Goal: Information Seeking & Learning: Find specific page/section

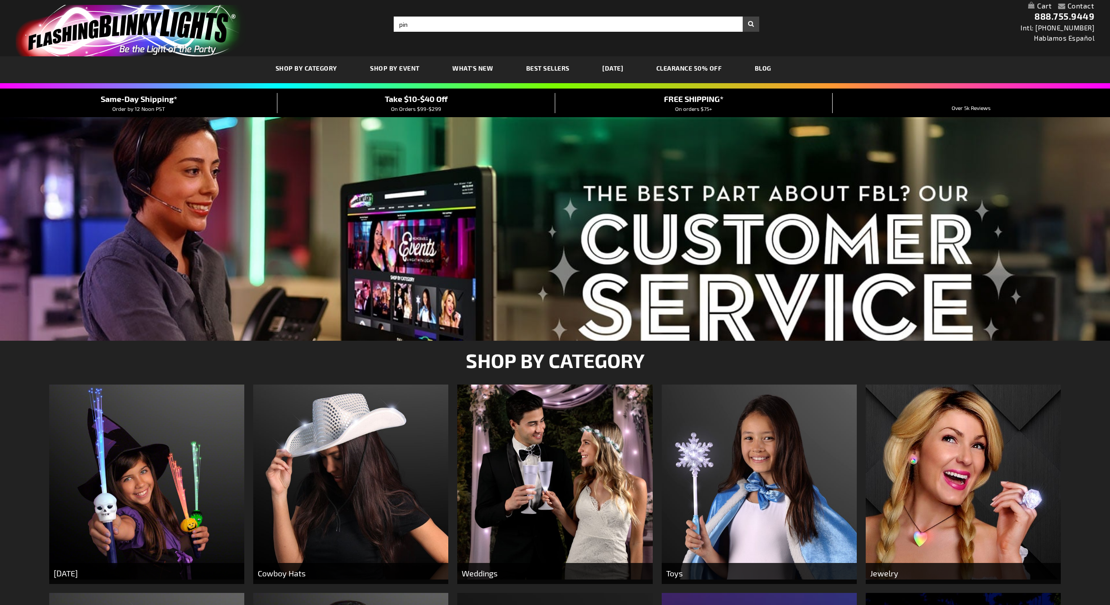
type input "pin"
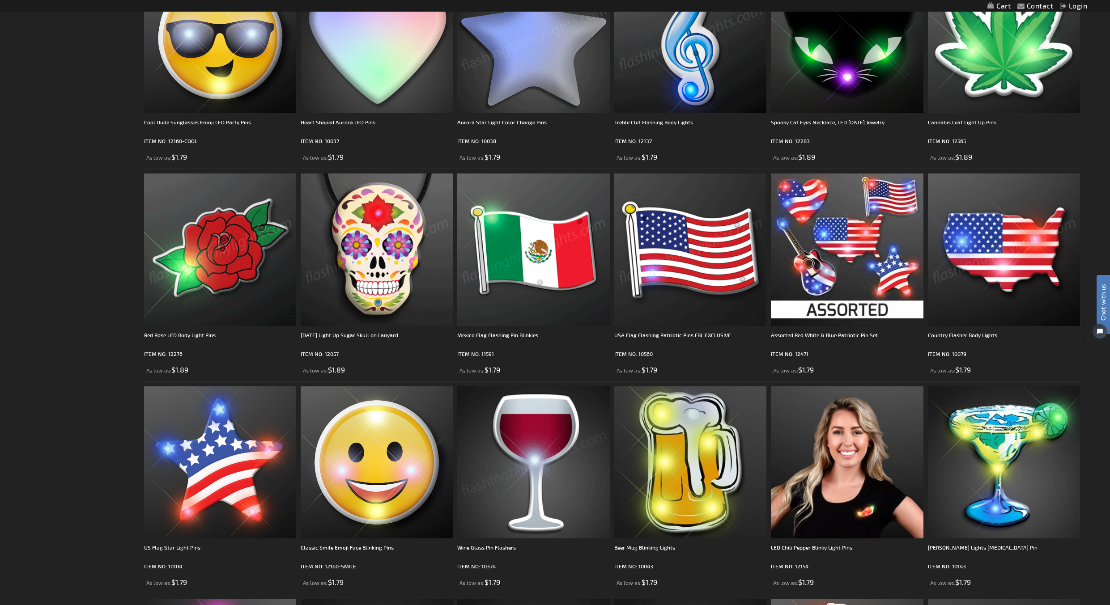
scroll to position [358, 0]
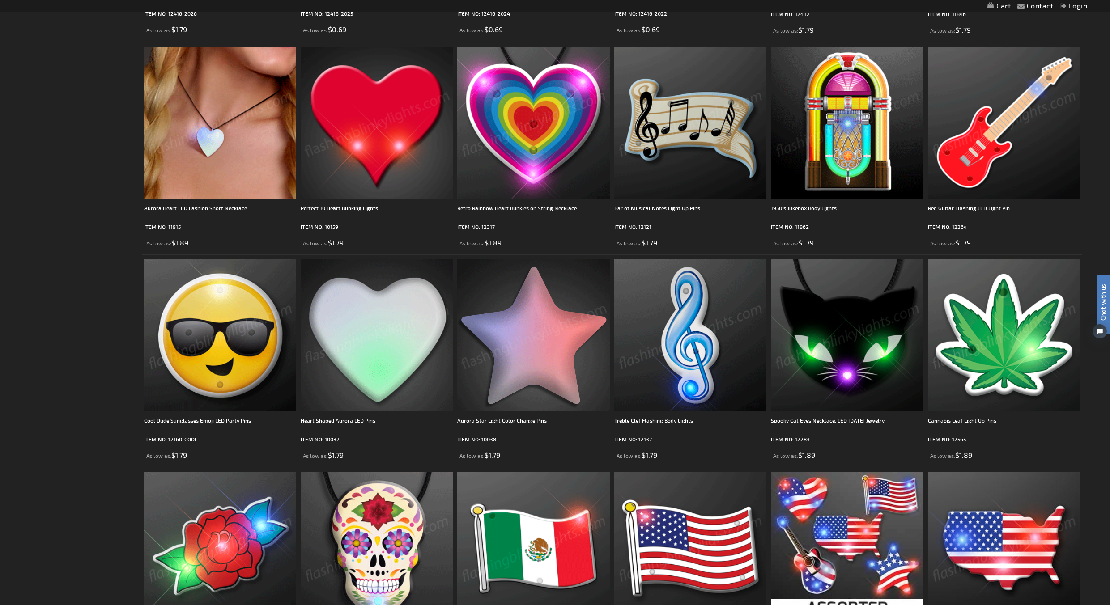
scroll to position [0, 0]
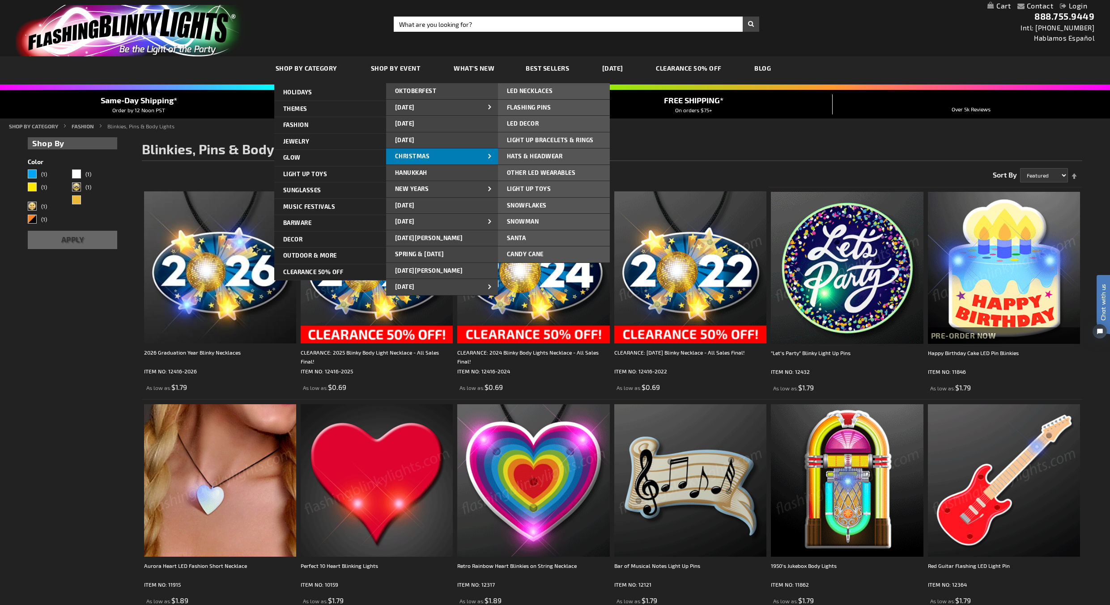
click at [433, 156] on link "CHRISTMAS" at bounding box center [442, 156] width 112 height 16
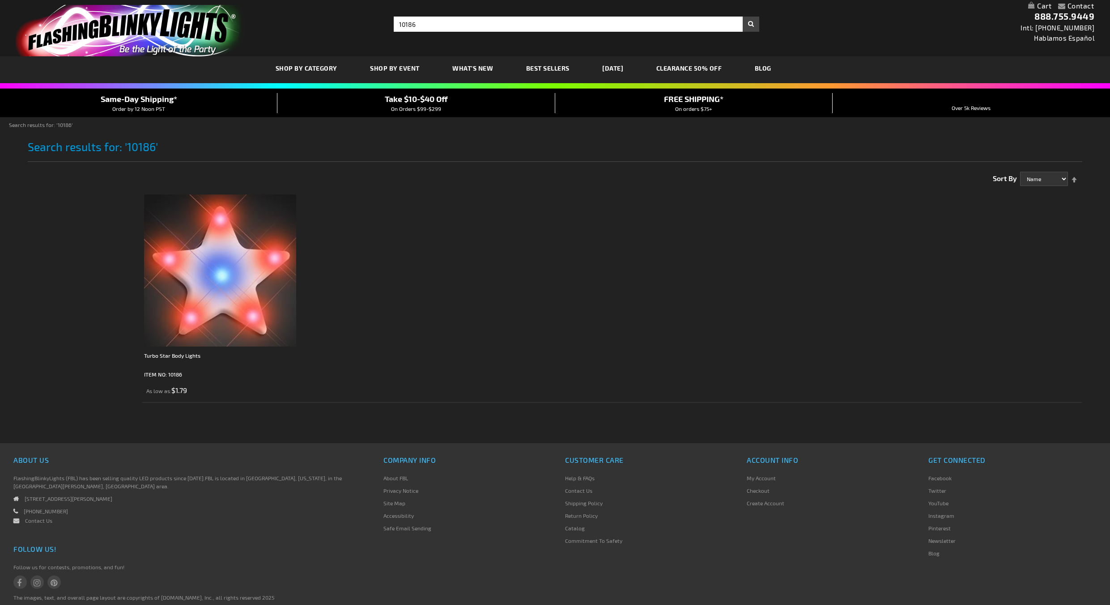
click at [215, 291] on img at bounding box center [220, 271] width 152 height 152
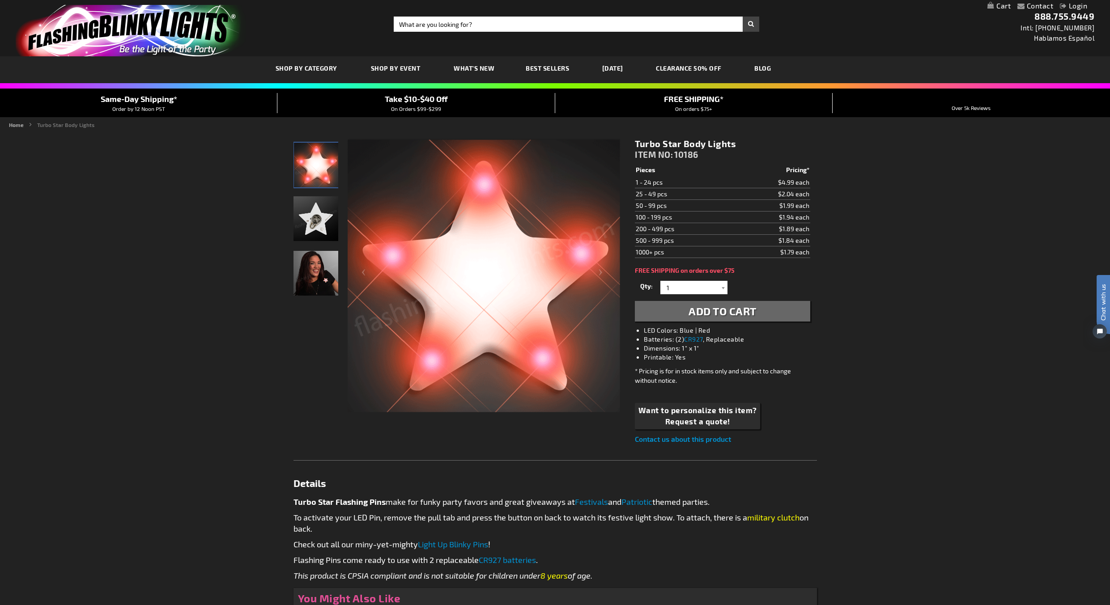
drag, startPoint x: 636, startPoint y: 141, endPoint x: 681, endPoint y: 144, distance: 45.2
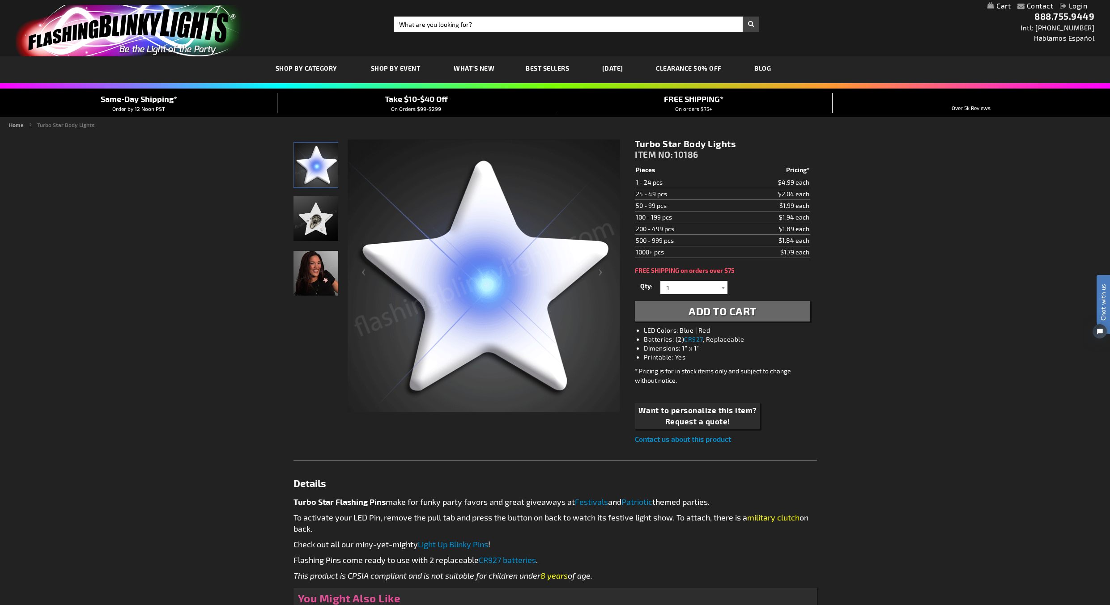
click at [681, 144] on h1 "Turbo Star Body Lights" at bounding box center [722, 143] width 175 height 11
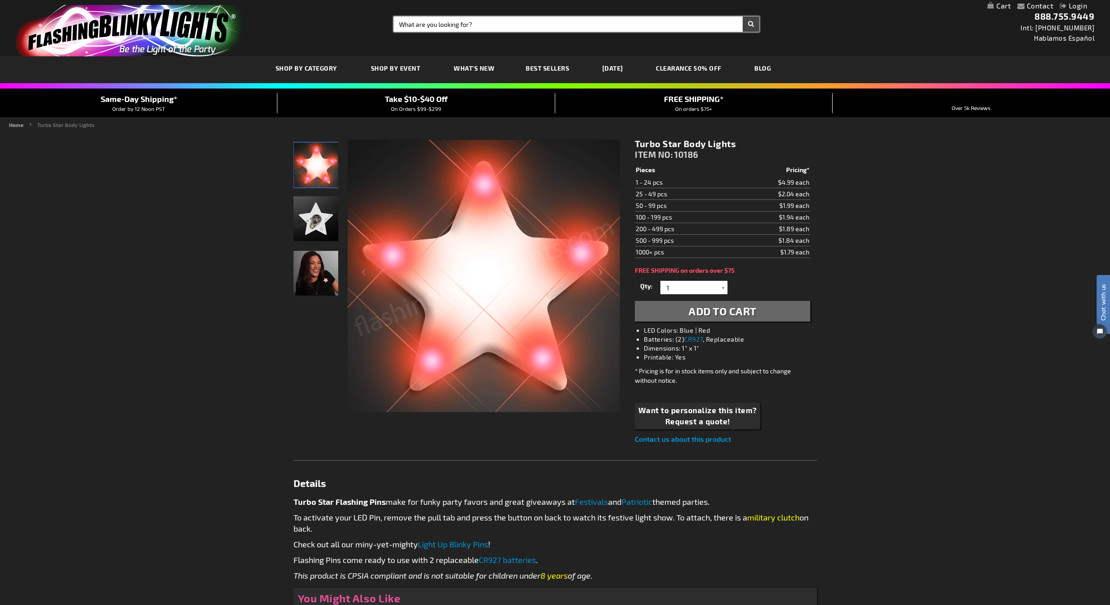
click at [465, 20] on input "Search" at bounding box center [576, 24] width 365 height 15
type input "10038"
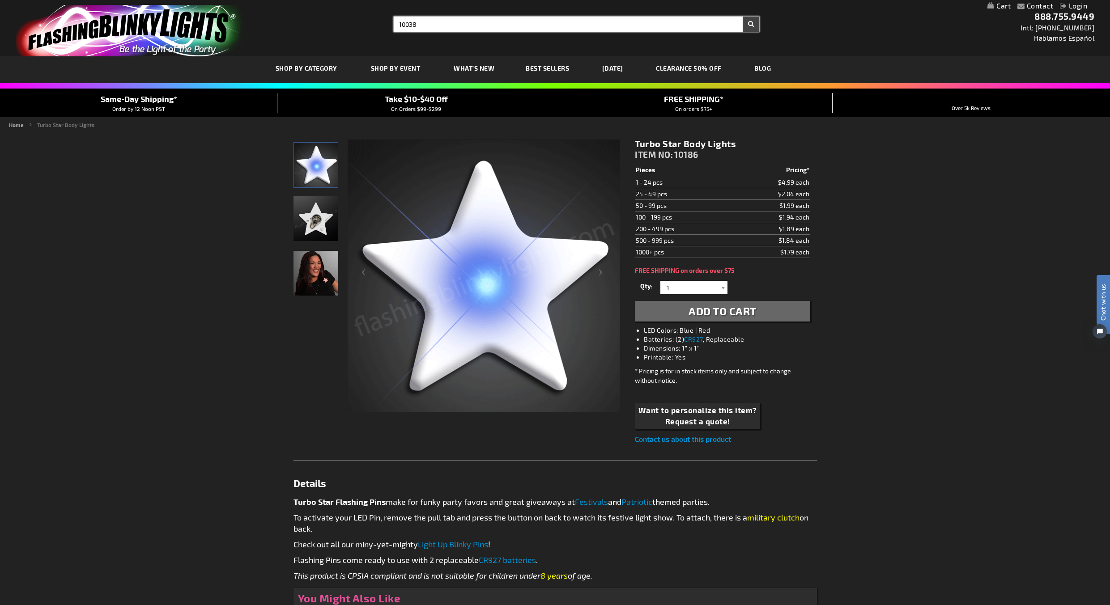
click at [742, 17] on button "Search" at bounding box center [750, 24] width 17 height 15
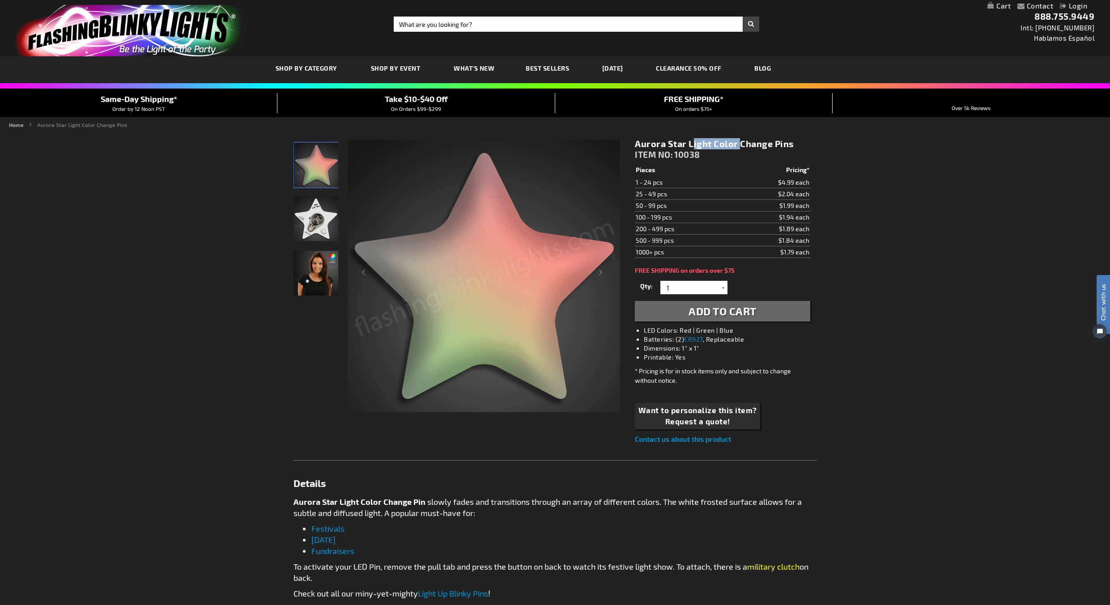
drag, startPoint x: 635, startPoint y: 144, endPoint x: 686, endPoint y: 144, distance: 51.0
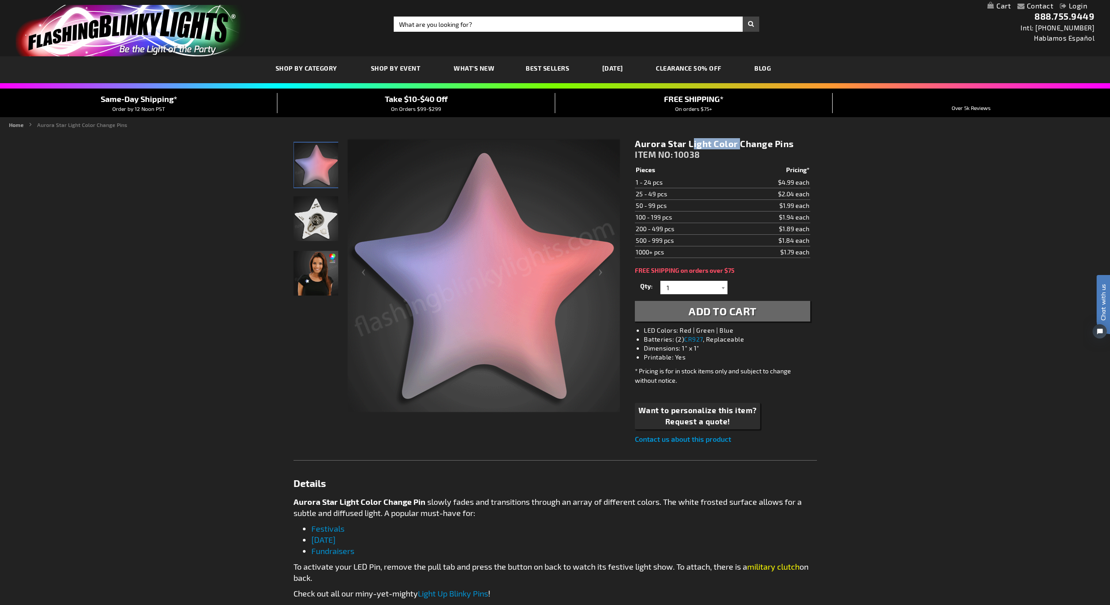
click at [686, 144] on h1 "Aurora Star Light Color Change Pins" at bounding box center [722, 143] width 175 height 11
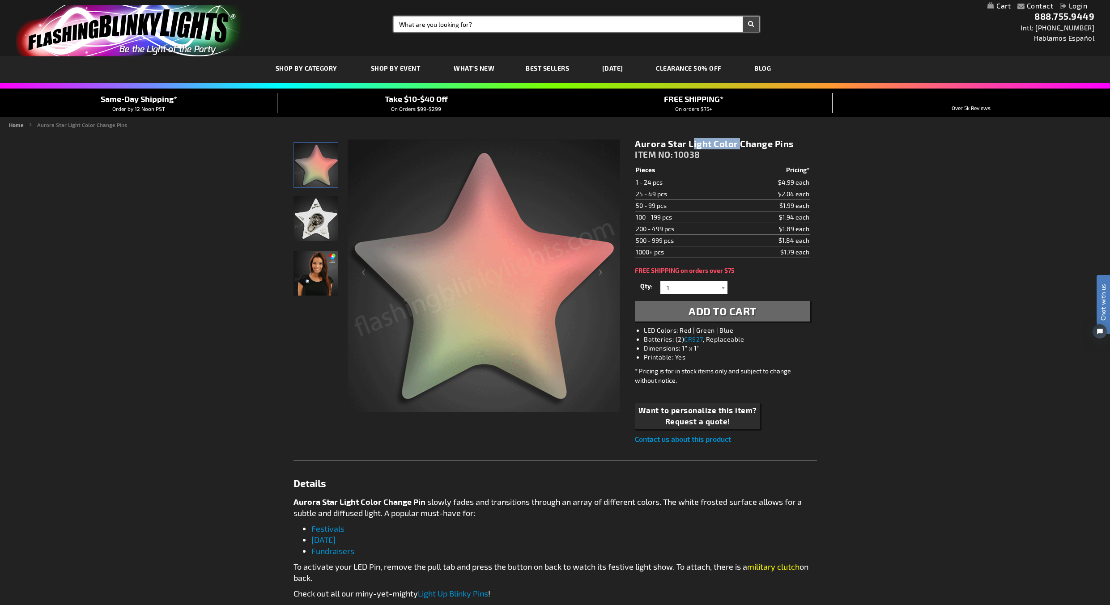
click at [491, 27] on input "Search" at bounding box center [576, 24] width 365 height 15
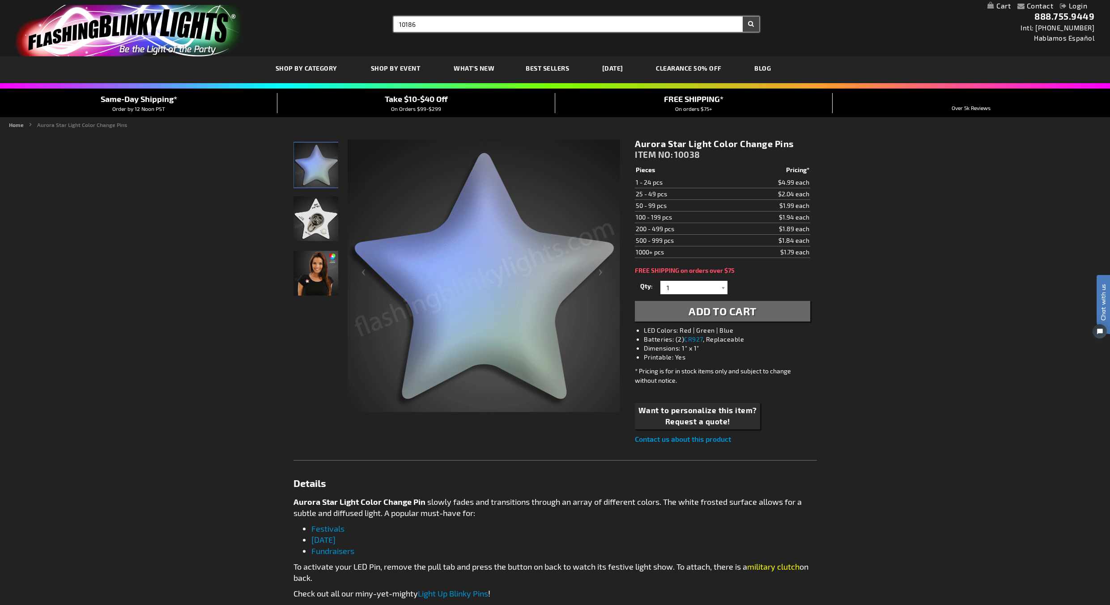
type input "10186"
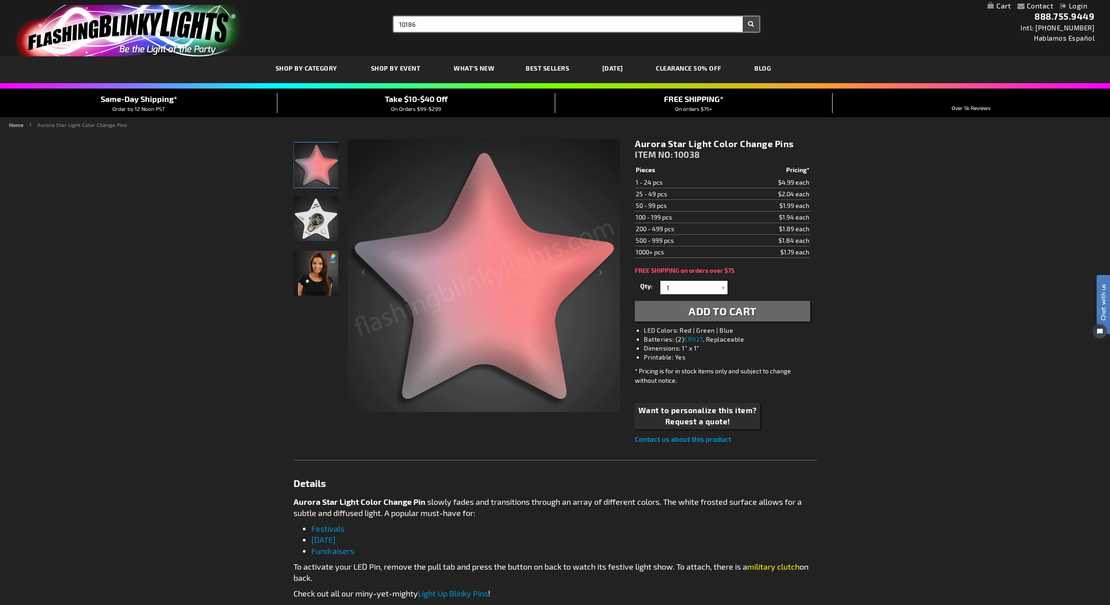
click at [742, 17] on button "Search" at bounding box center [750, 24] width 17 height 15
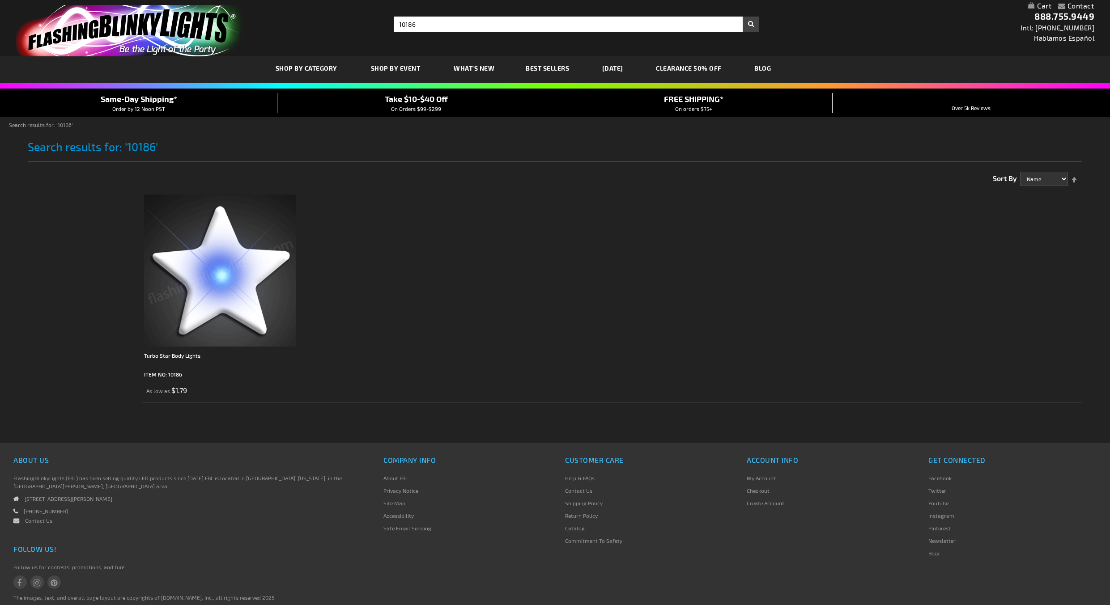
click at [226, 277] on img at bounding box center [220, 271] width 152 height 152
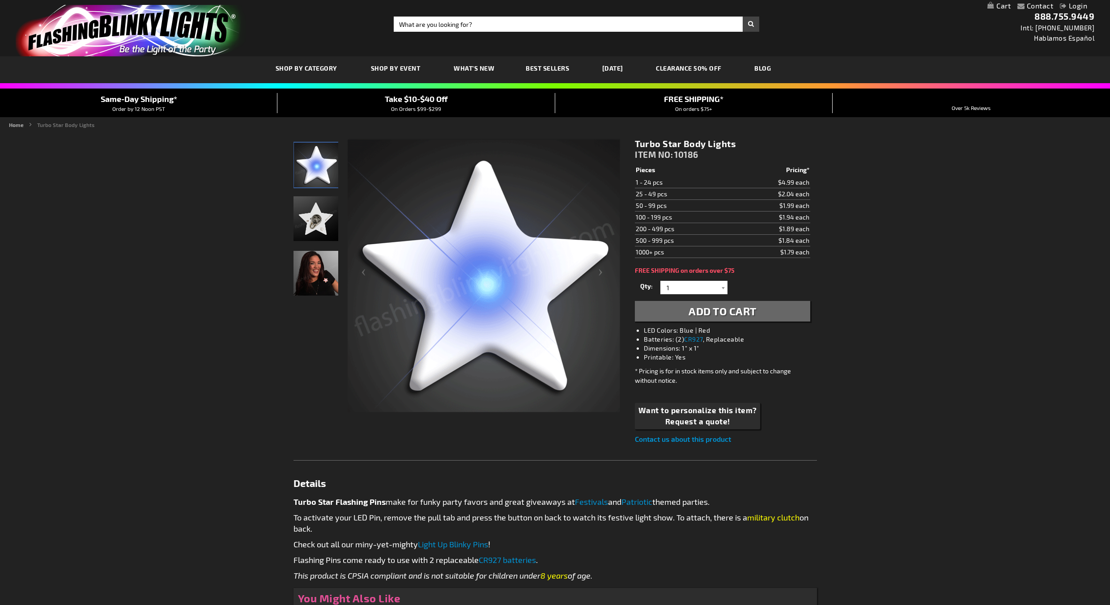
click at [300, 198] on img "Light Up Turbo Star LED Pin" at bounding box center [315, 218] width 45 height 45
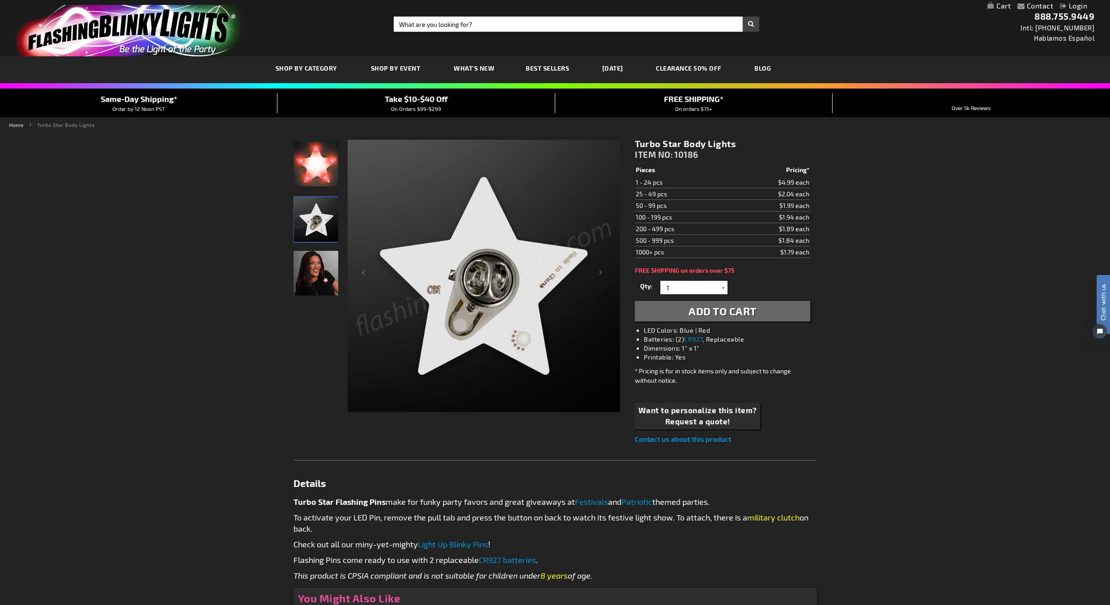
click at [330, 186] on div "Light Up Turbo Star LED Pin" at bounding box center [316, 168] width 46 height 55
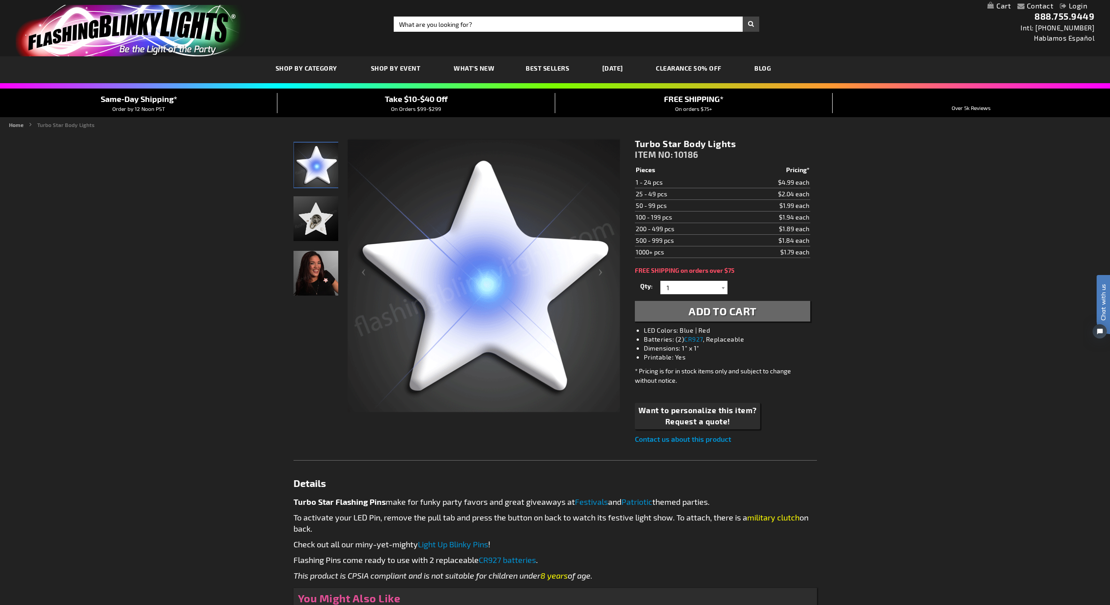
click at [322, 289] on img "Woman wearing Light Up Turbo Star LED Pin" at bounding box center [315, 273] width 45 height 45
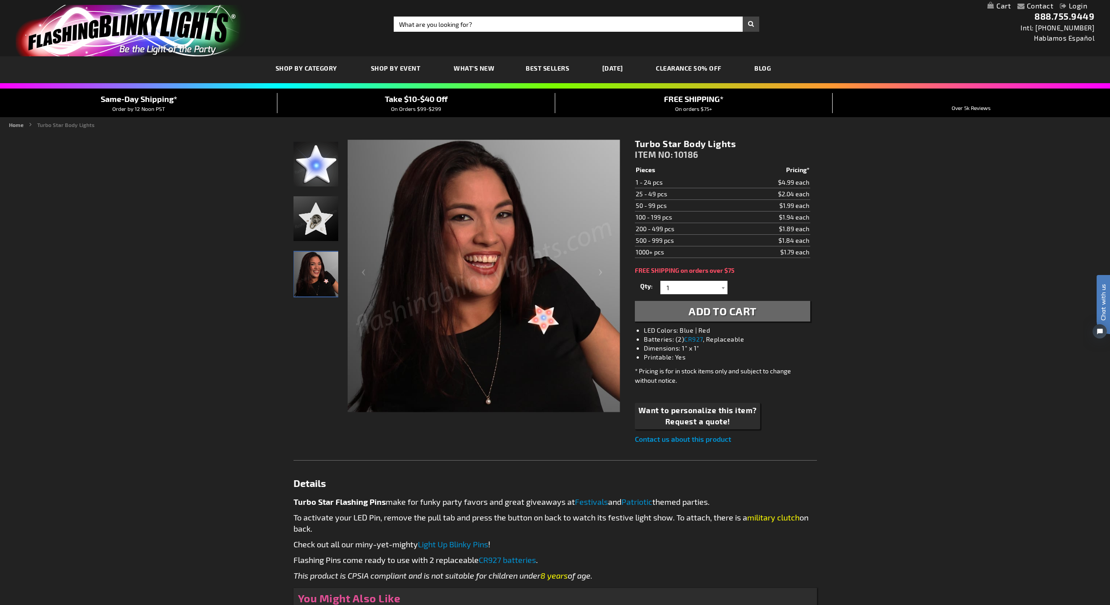
click at [558, 316] on img at bounding box center [483, 276] width 272 height 272
